Goal: Download file/media: Obtain a digital file from the website

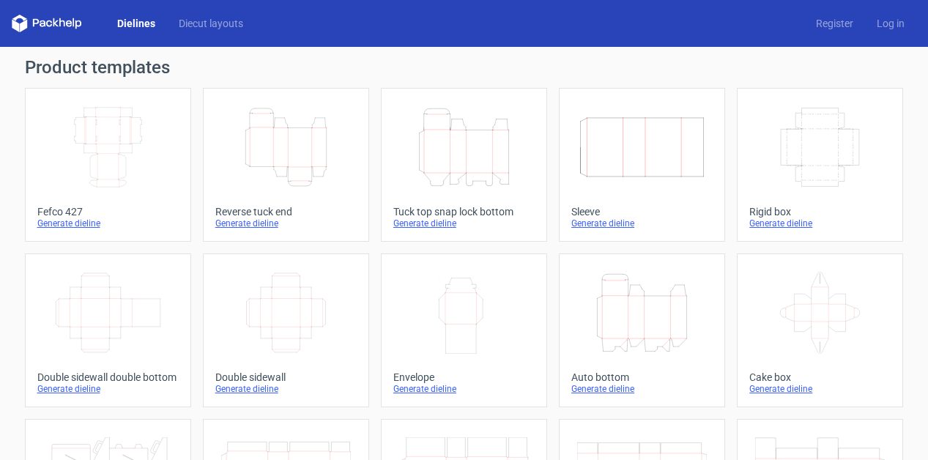
click at [286, 174] on icon "Height Depth Width" at bounding box center [286, 147] width 130 height 82
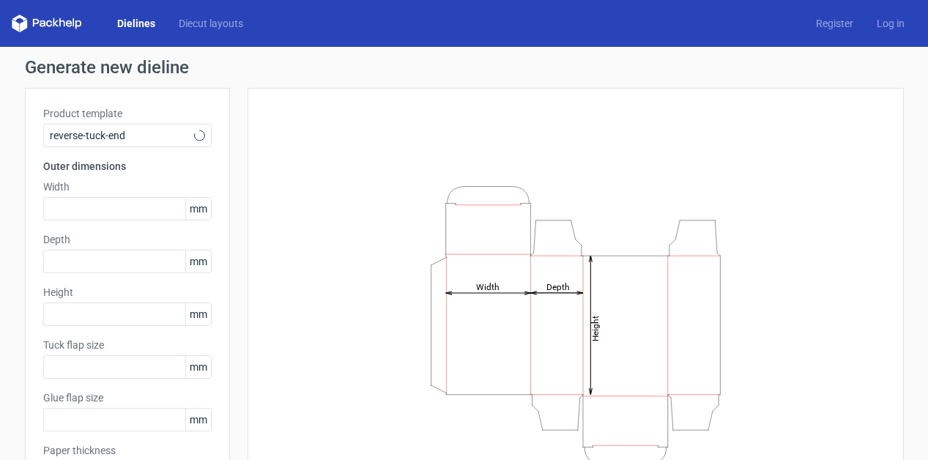
type input "15"
type input "10"
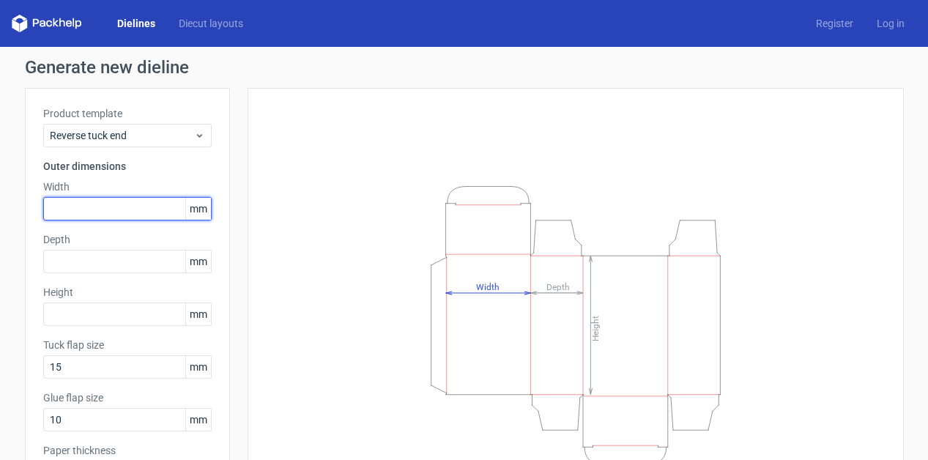
click at [96, 209] on input "text" at bounding box center [127, 208] width 168 height 23
type input "100"
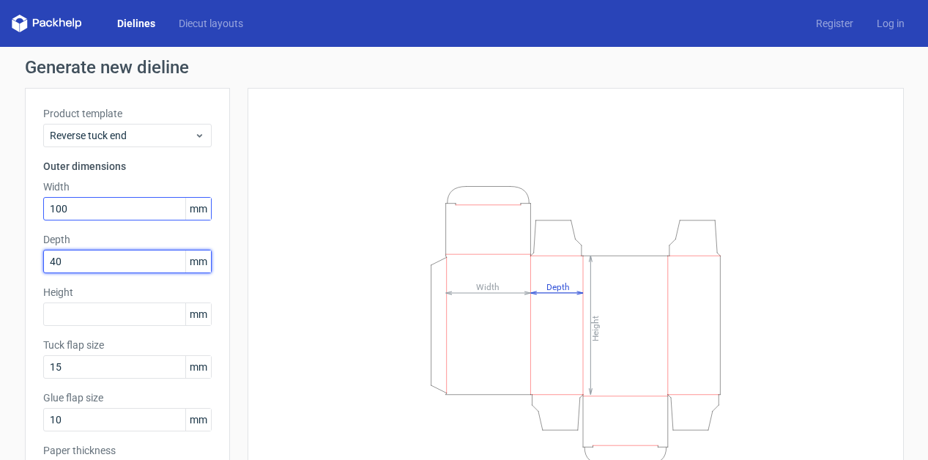
type input "40"
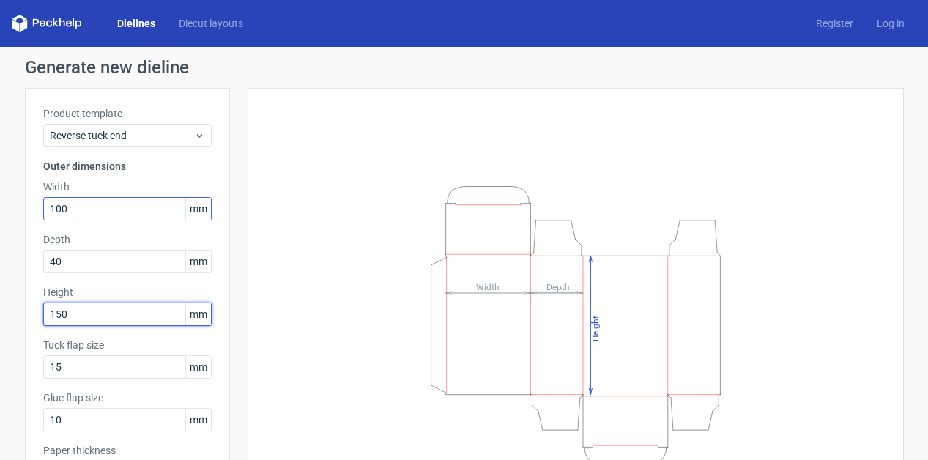
type input "150"
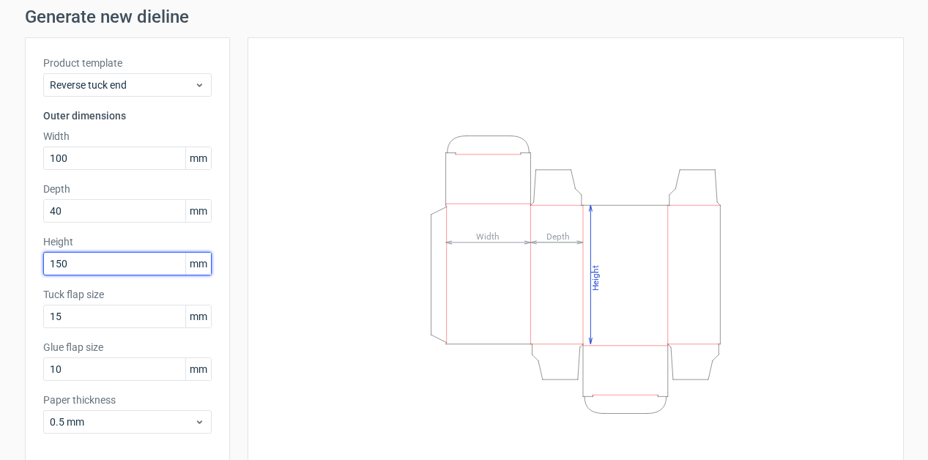
scroll to position [114, 0]
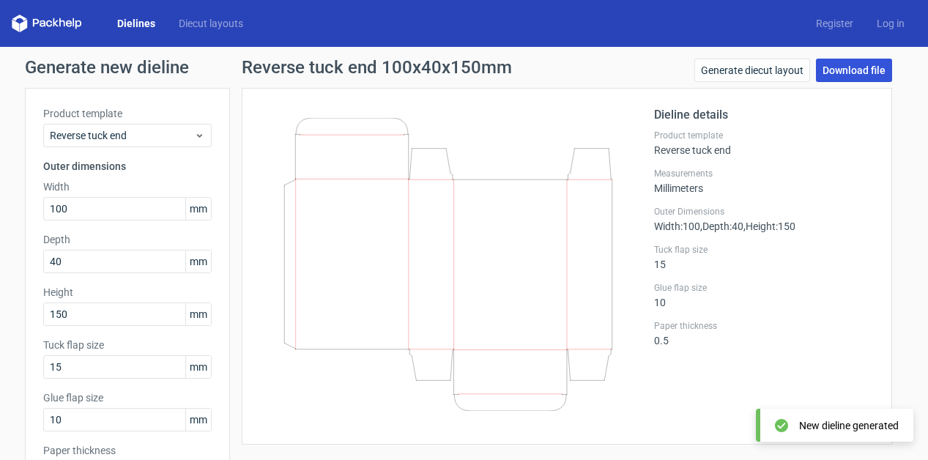
click at [845, 64] on link "Download file" at bounding box center [854, 70] width 76 height 23
